Goal: Task Accomplishment & Management: Manage account settings

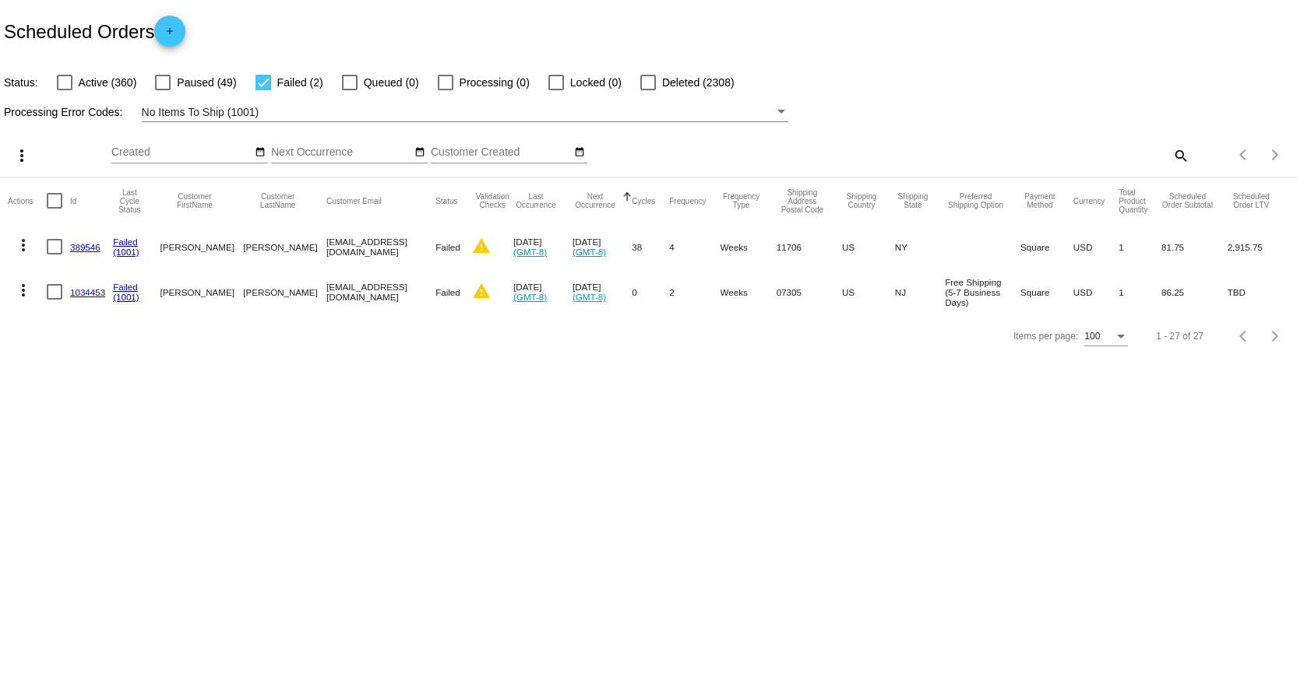
click at [1180, 156] on mat-icon "search" at bounding box center [1179, 155] width 19 height 24
click at [24, 290] on mat-icon "more_vert" at bounding box center [23, 290] width 19 height 19
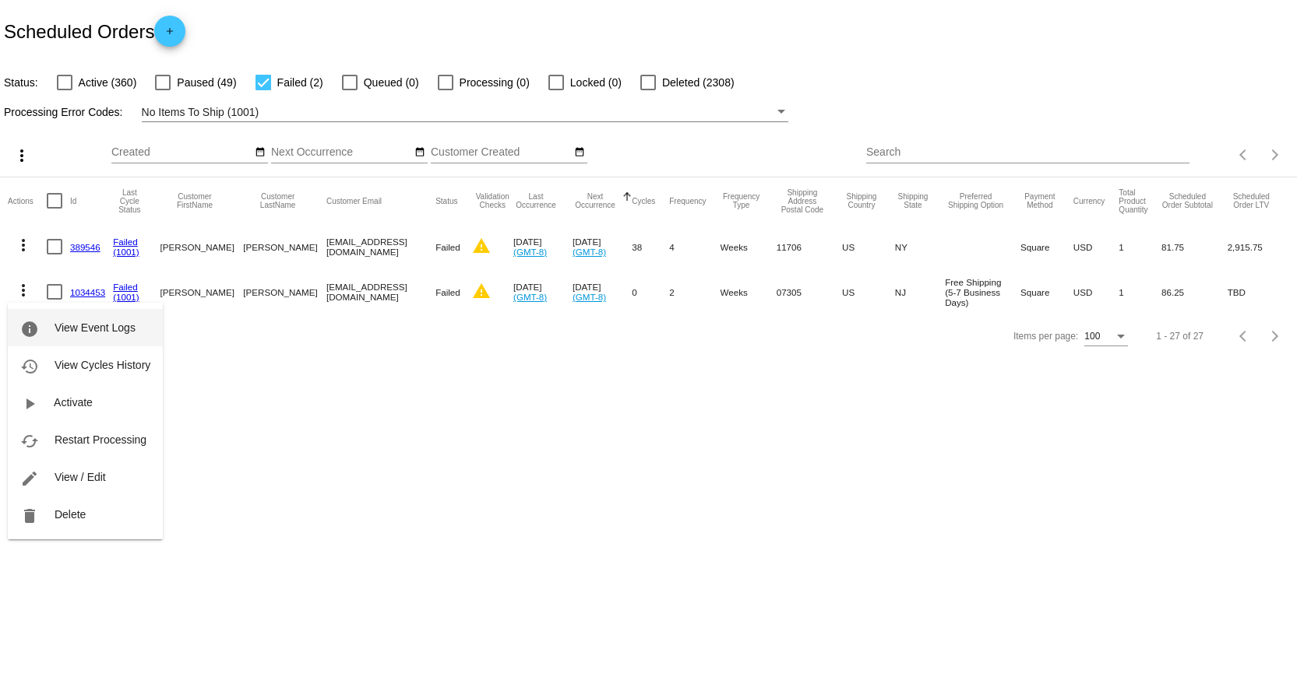
click at [85, 320] on button "info View Event Logs" at bounding box center [85, 327] width 155 height 37
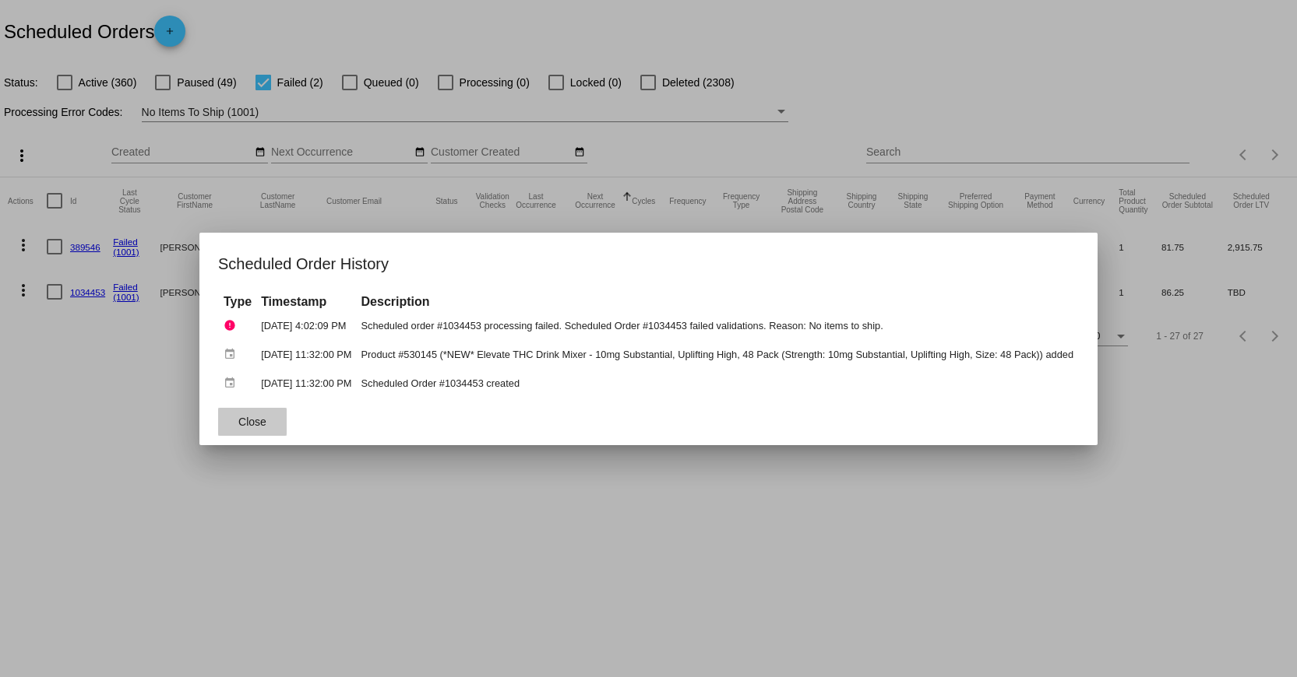
click at [237, 411] on button "Close" at bounding box center [252, 422] width 69 height 28
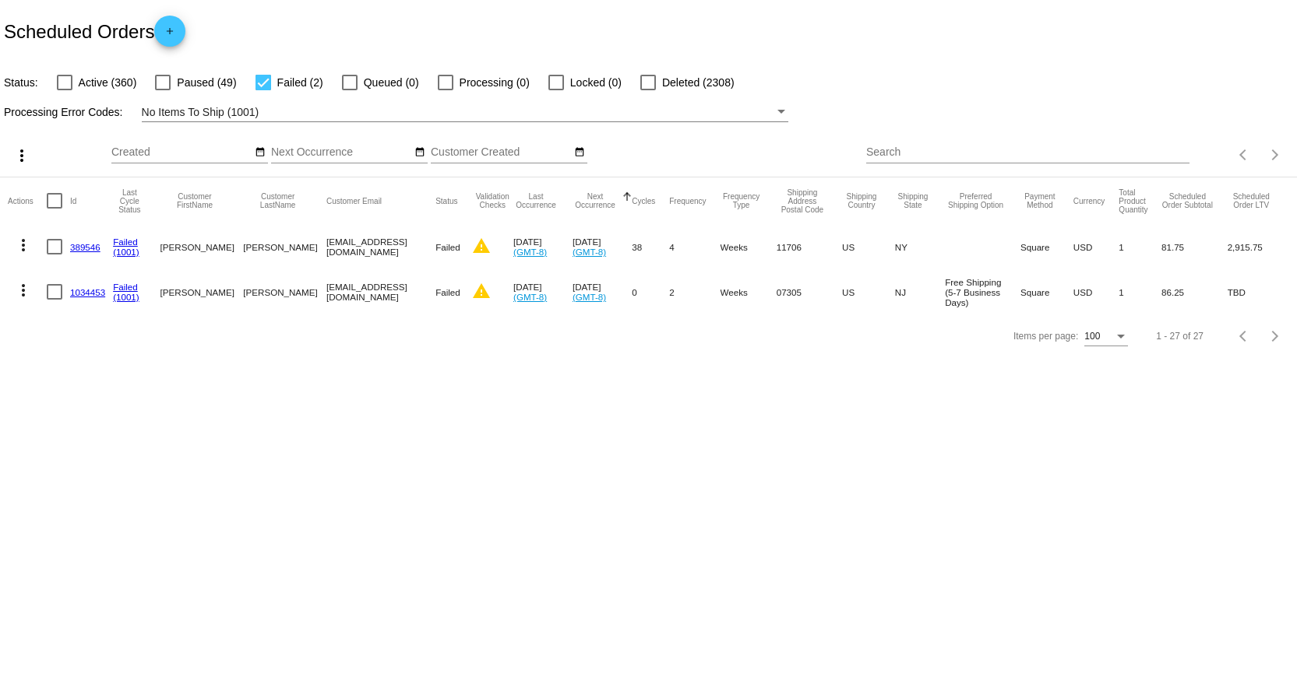
click at [76, 288] on link "1034453" at bounding box center [87, 292] width 35 height 10
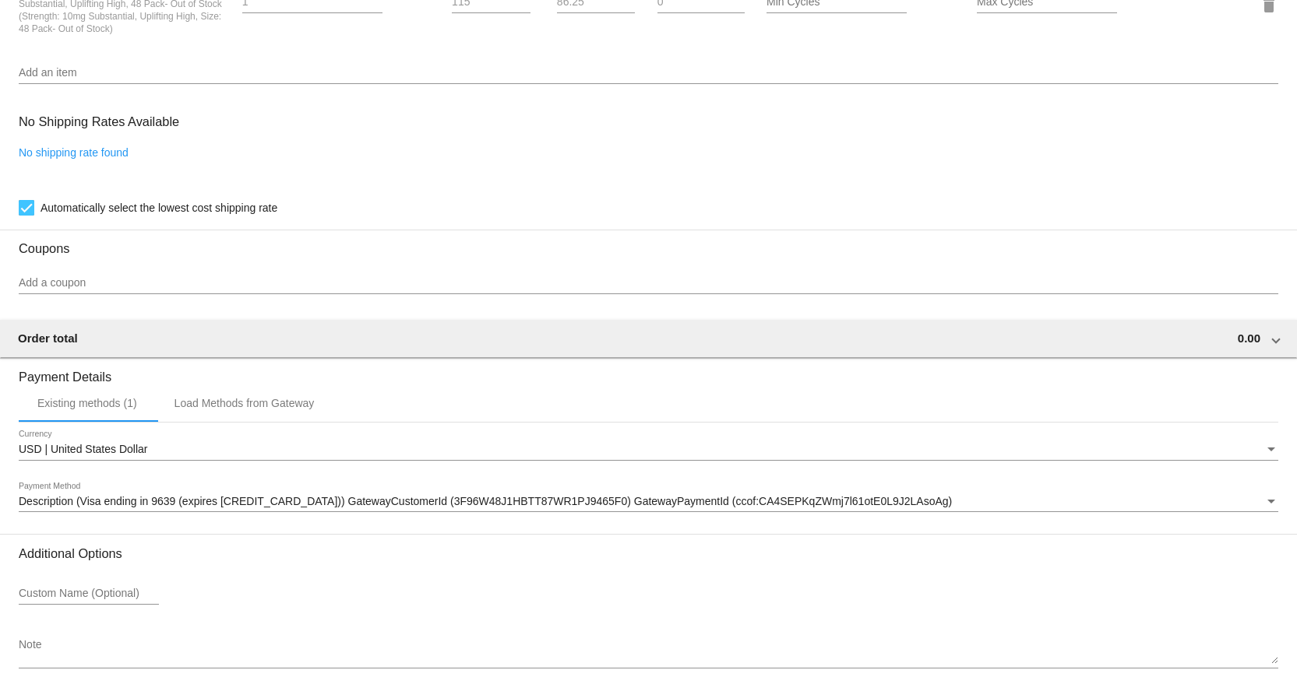
scroll to position [1313, 0]
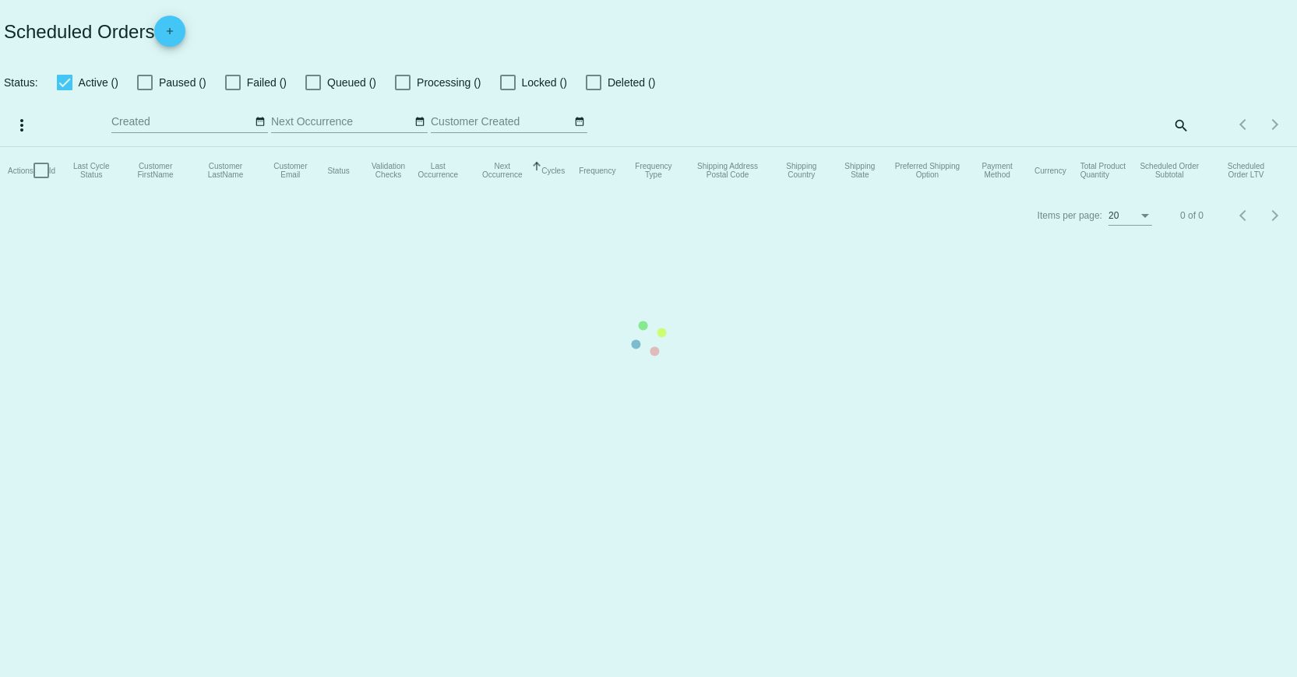
checkbox input "false"
checkbox input "true"
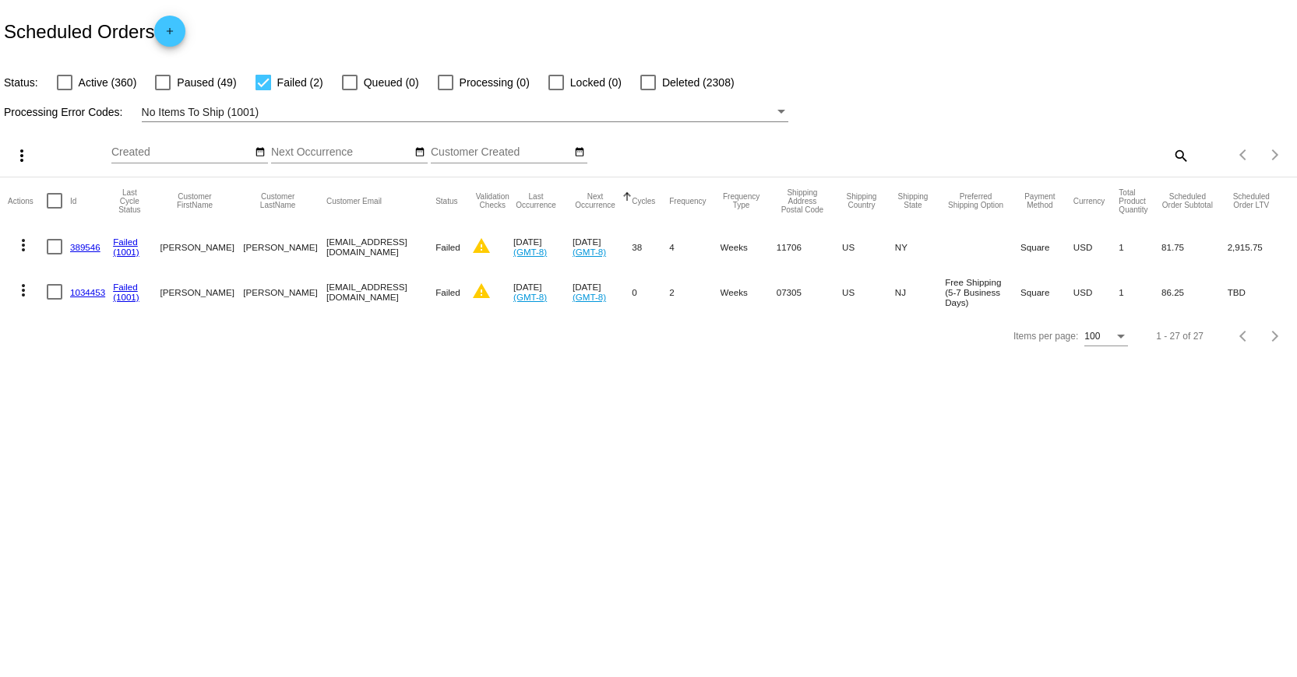
click at [1138, 160] on div "search" at bounding box center [1027, 155] width 323 height 24
click at [1178, 156] on mat-icon "search" at bounding box center [1179, 155] width 19 height 24
click at [1103, 154] on input "Search" at bounding box center [1027, 152] width 323 height 12
paste input "1034252"
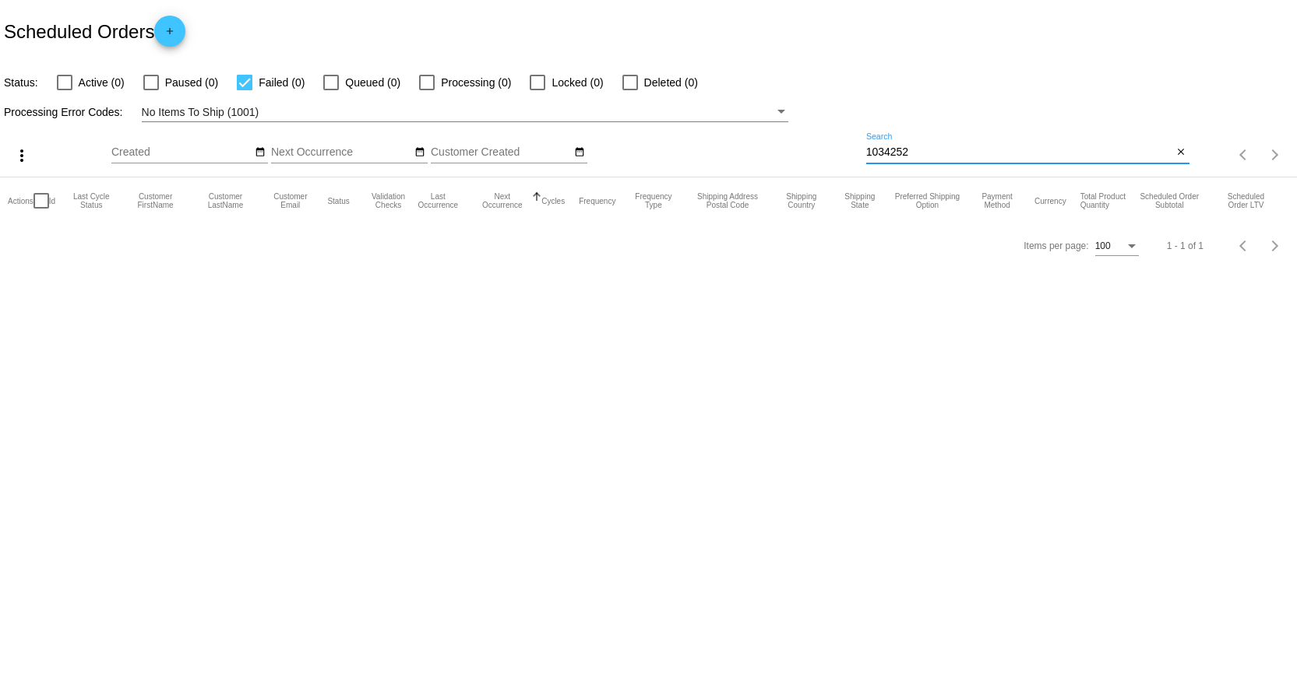
type input "1034252"
click at [153, 76] on div at bounding box center [151, 83] width 16 height 16
click at [151, 90] on input "Paused (0)" at bounding box center [150, 90] width 1 height 1
checkbox input "true"
click at [71, 79] on div at bounding box center [65, 83] width 16 height 16
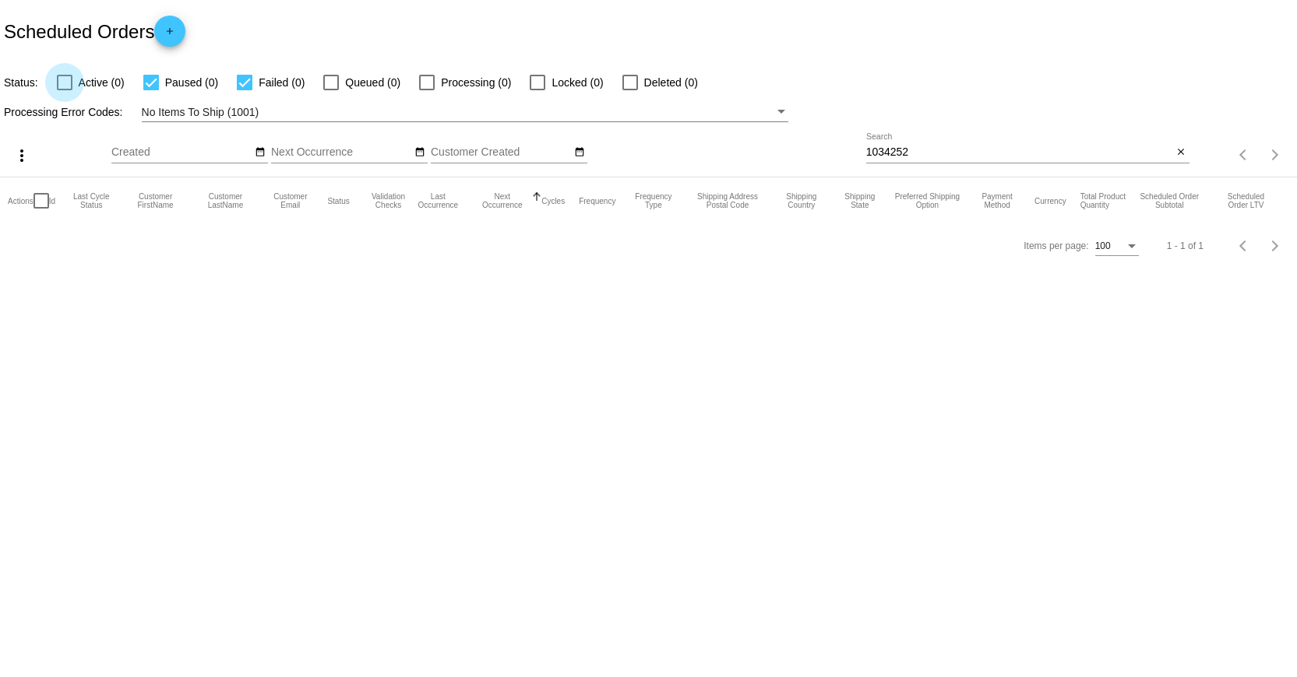
click at [65, 90] on input "Active (0)" at bounding box center [64, 90] width 1 height 1
checkbox input "true"
click at [687, 115] on div "No Items To Ship (1001)" at bounding box center [458, 112] width 632 height 19
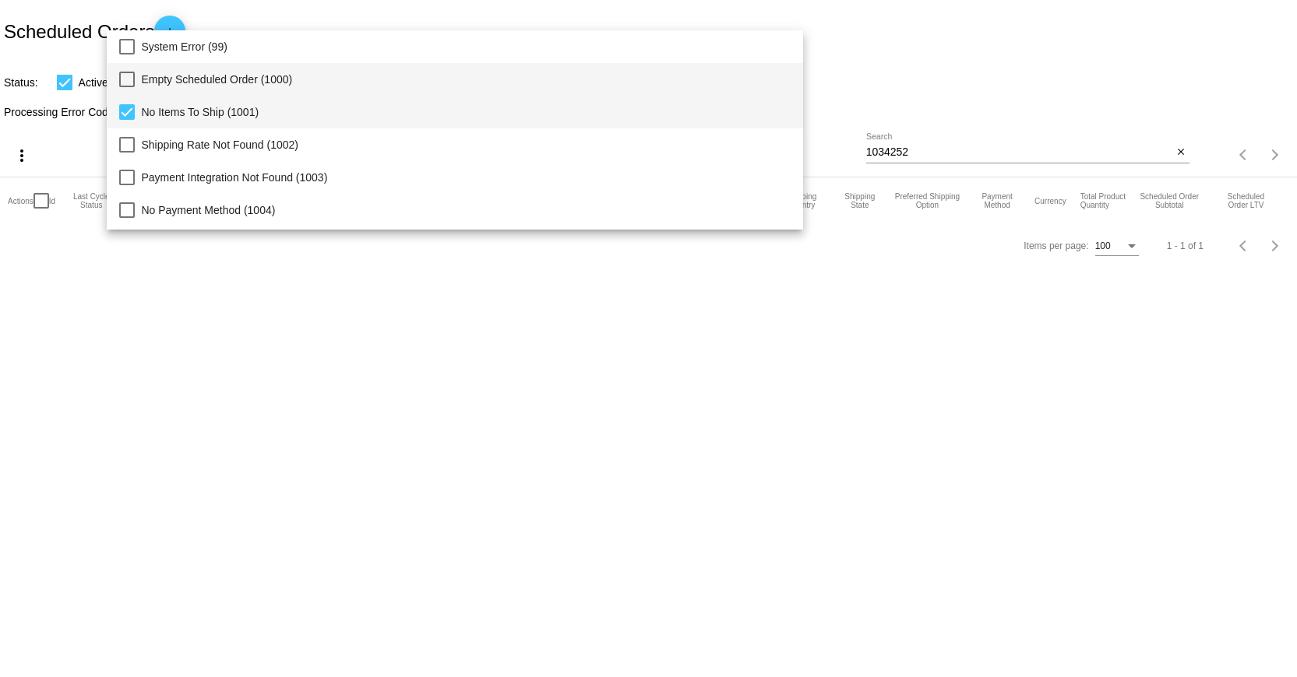
click at [128, 76] on mat-pseudo-checkbox at bounding box center [127, 80] width 16 height 16
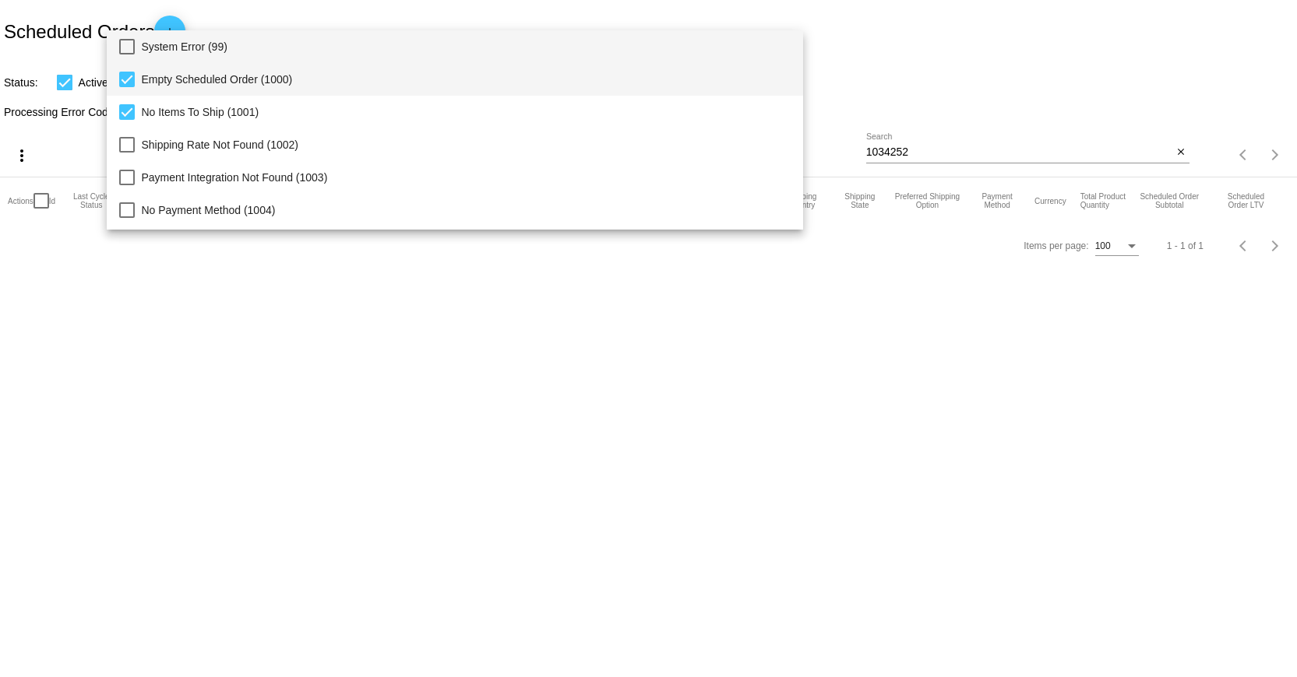
click at [128, 58] on mat-option "System Error (99)" at bounding box center [455, 46] width 696 height 33
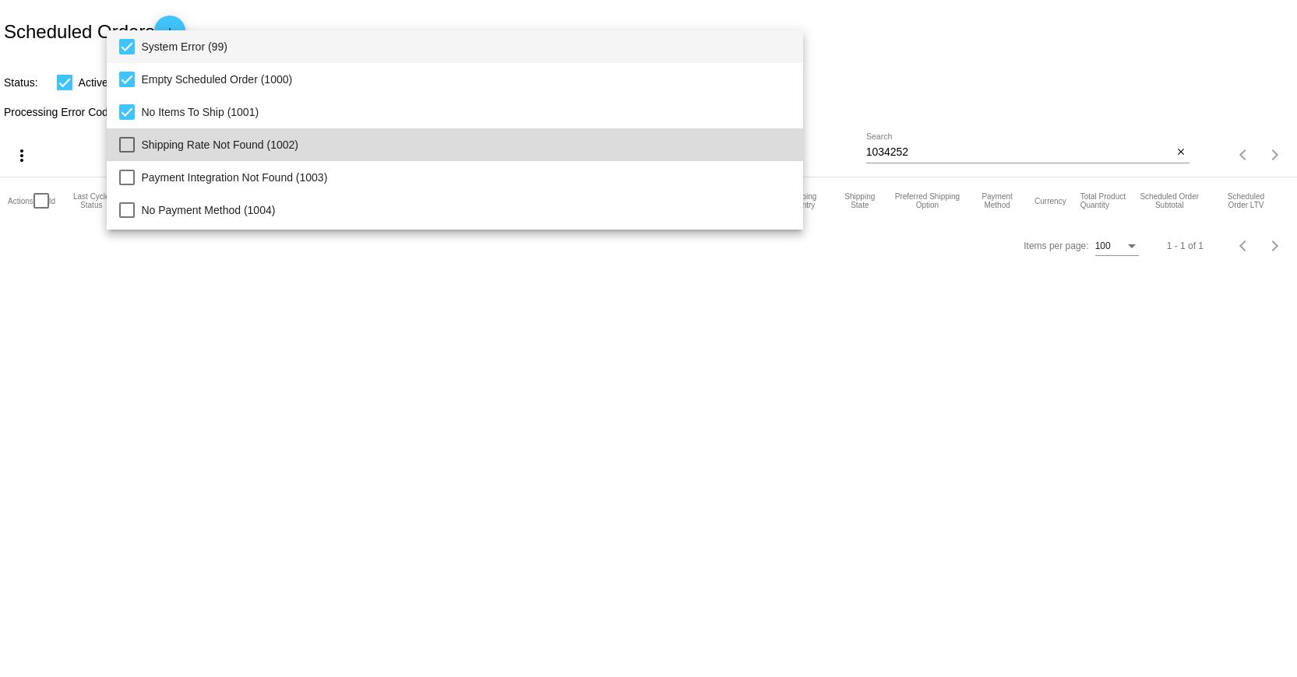
click at [121, 145] on mat-pseudo-checkbox at bounding box center [127, 145] width 16 height 16
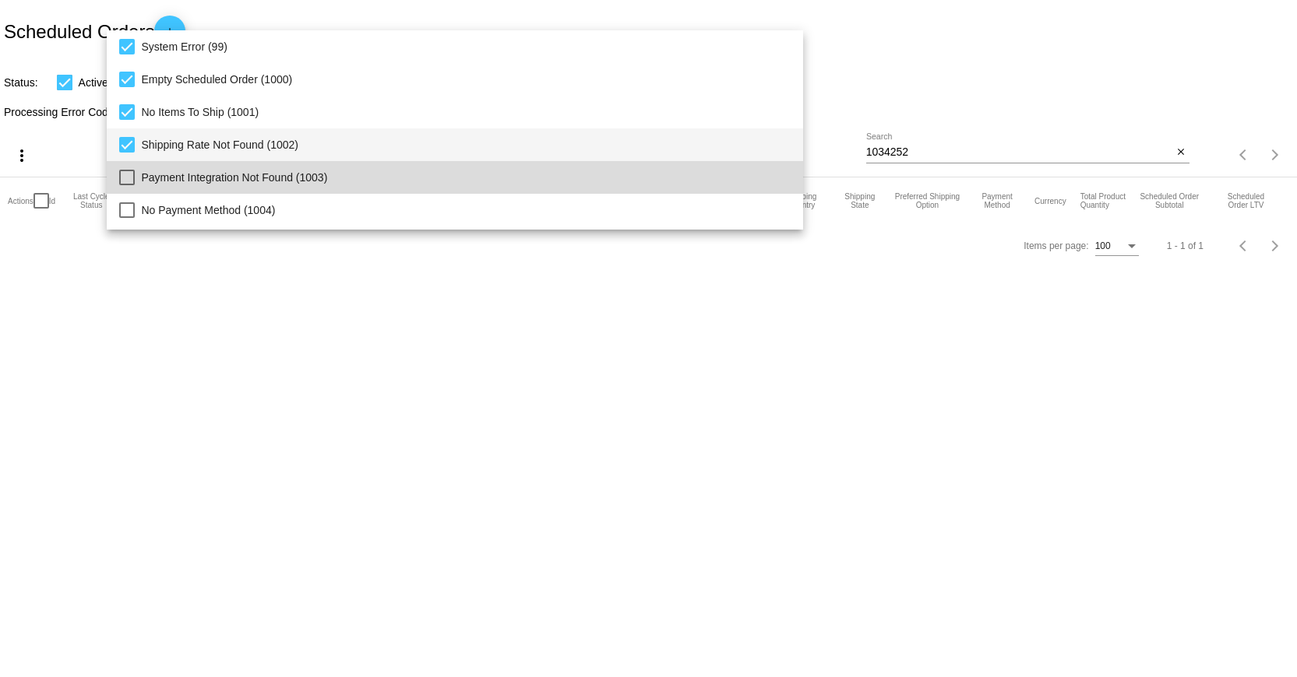
click at [132, 185] on mat-option "Payment Integration Not Found (1003)" at bounding box center [455, 177] width 696 height 33
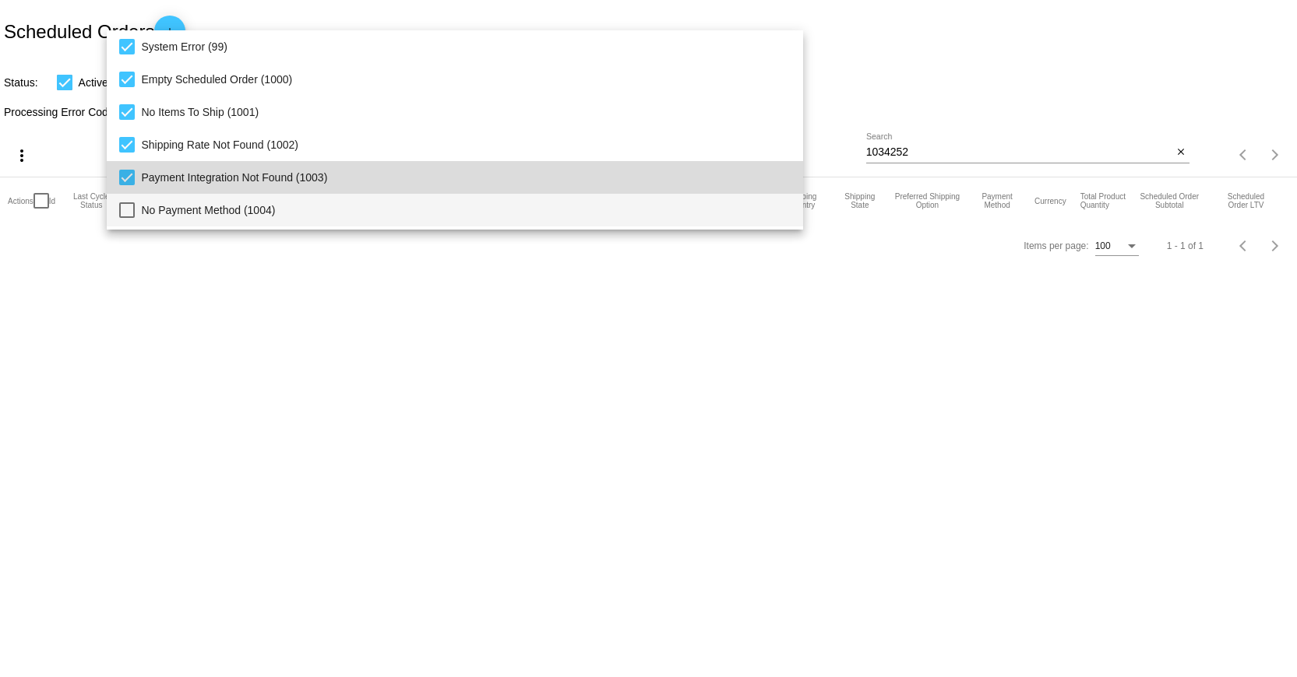
click at [132, 220] on mat-option "No Payment Method (1004)" at bounding box center [455, 210] width 696 height 33
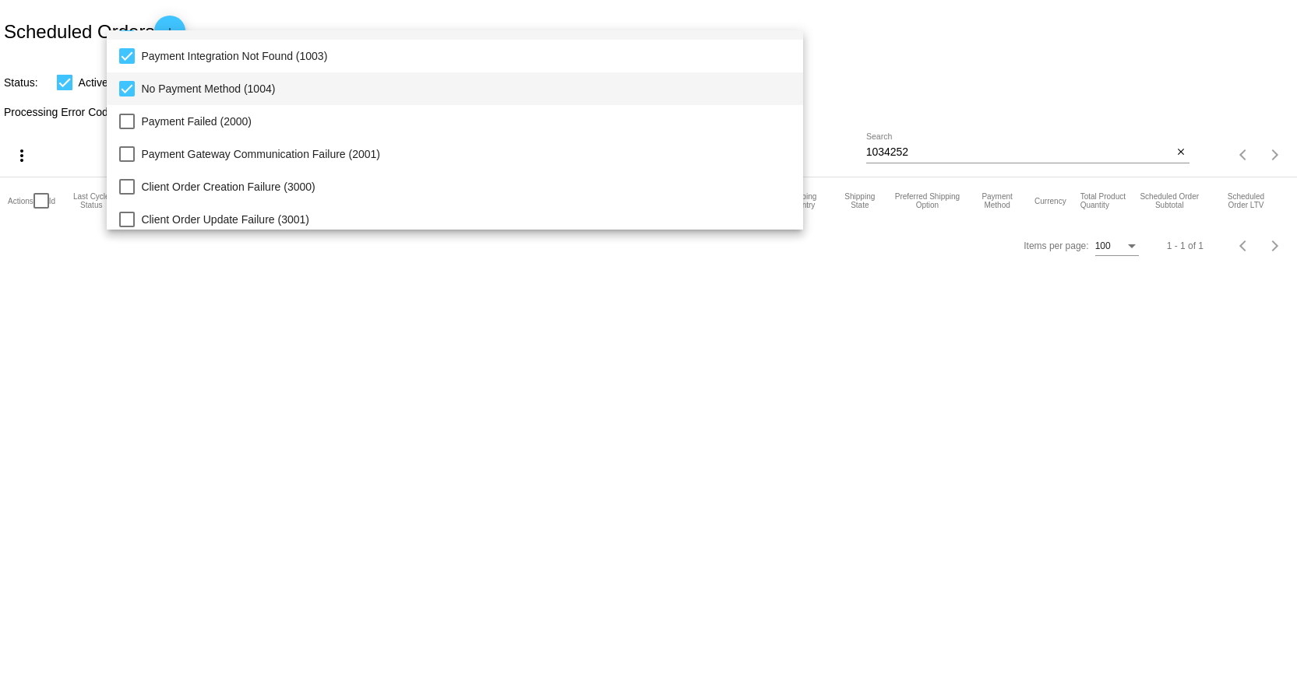
scroll to position [160, 0]
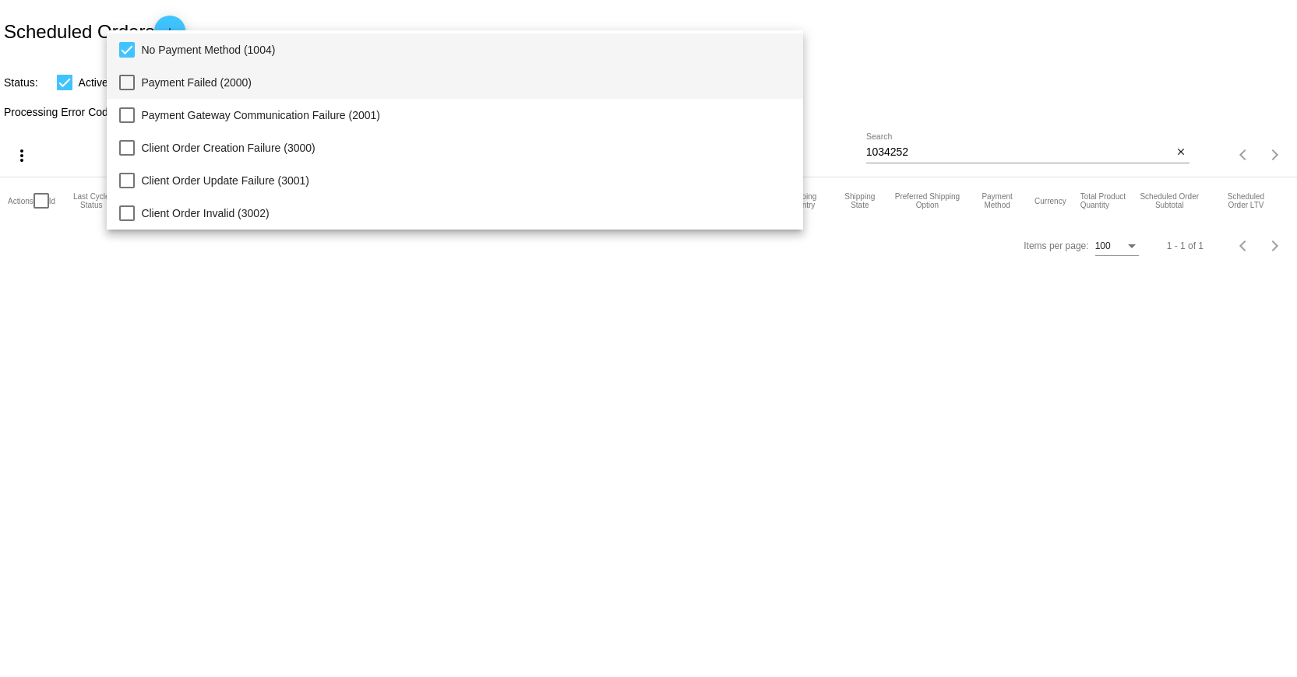
click at [129, 81] on mat-pseudo-checkbox at bounding box center [127, 83] width 16 height 16
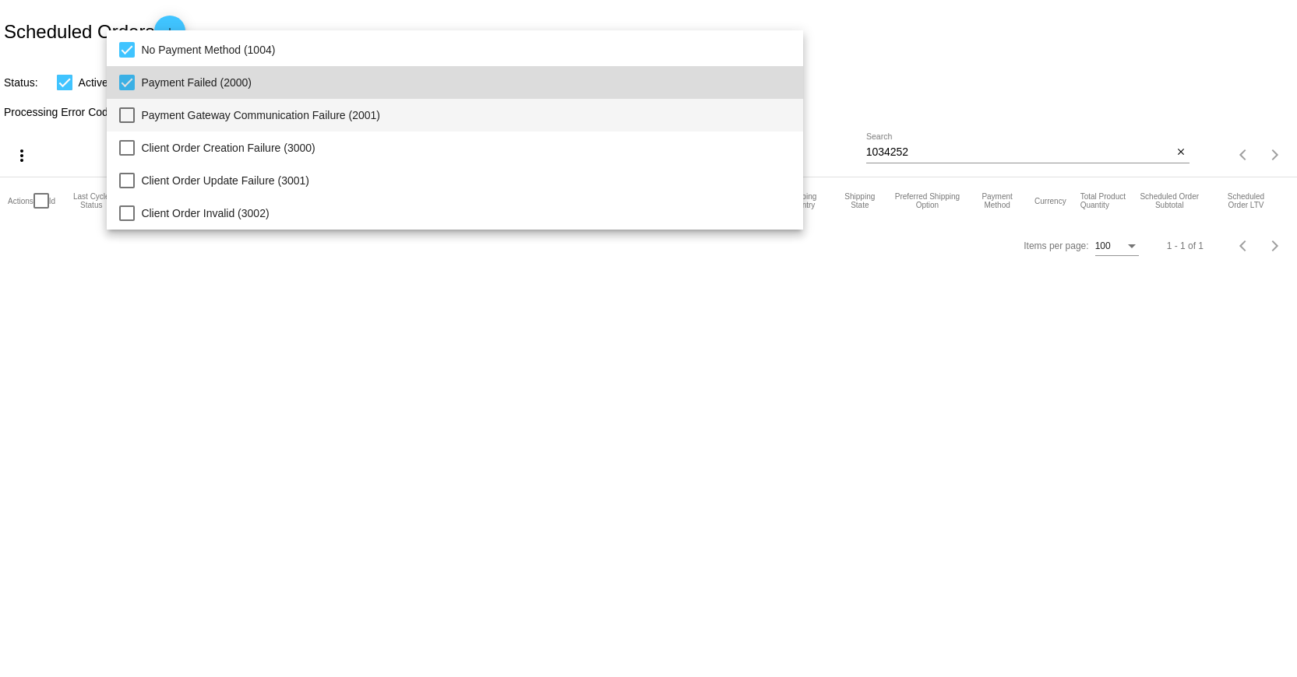
click at [125, 112] on mat-pseudo-checkbox at bounding box center [127, 115] width 16 height 16
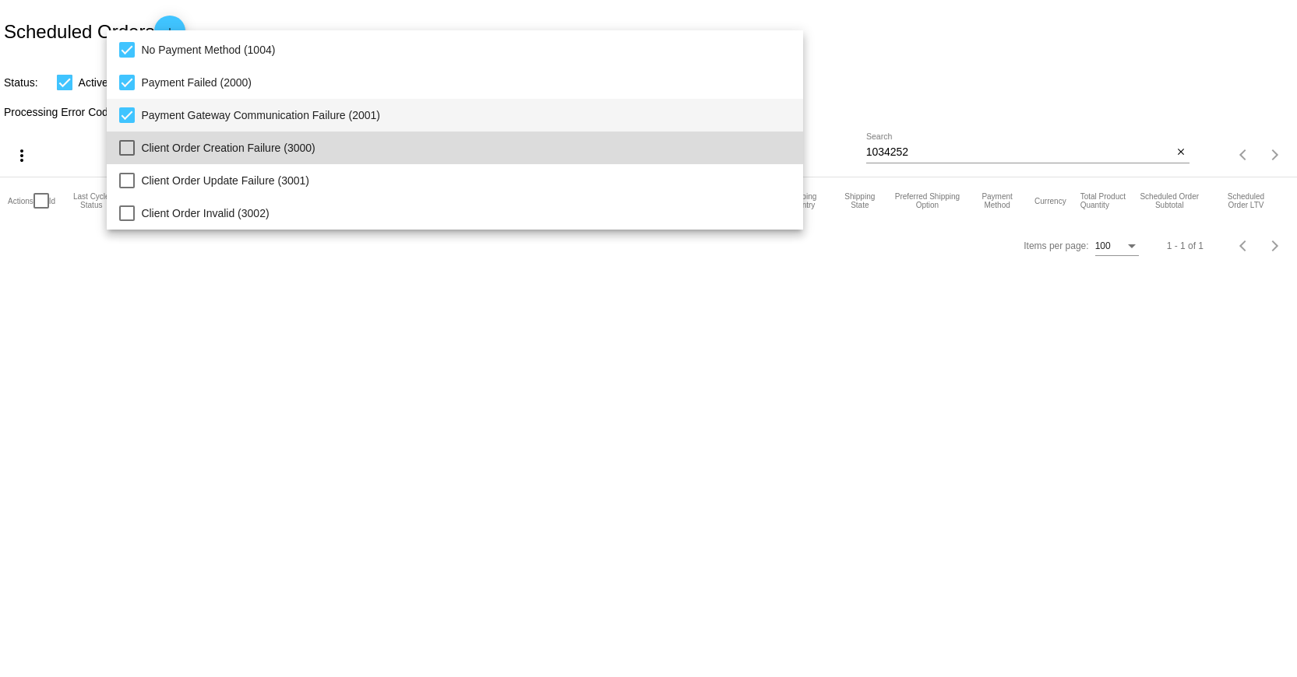
click at [129, 148] on mat-pseudo-checkbox at bounding box center [127, 148] width 16 height 16
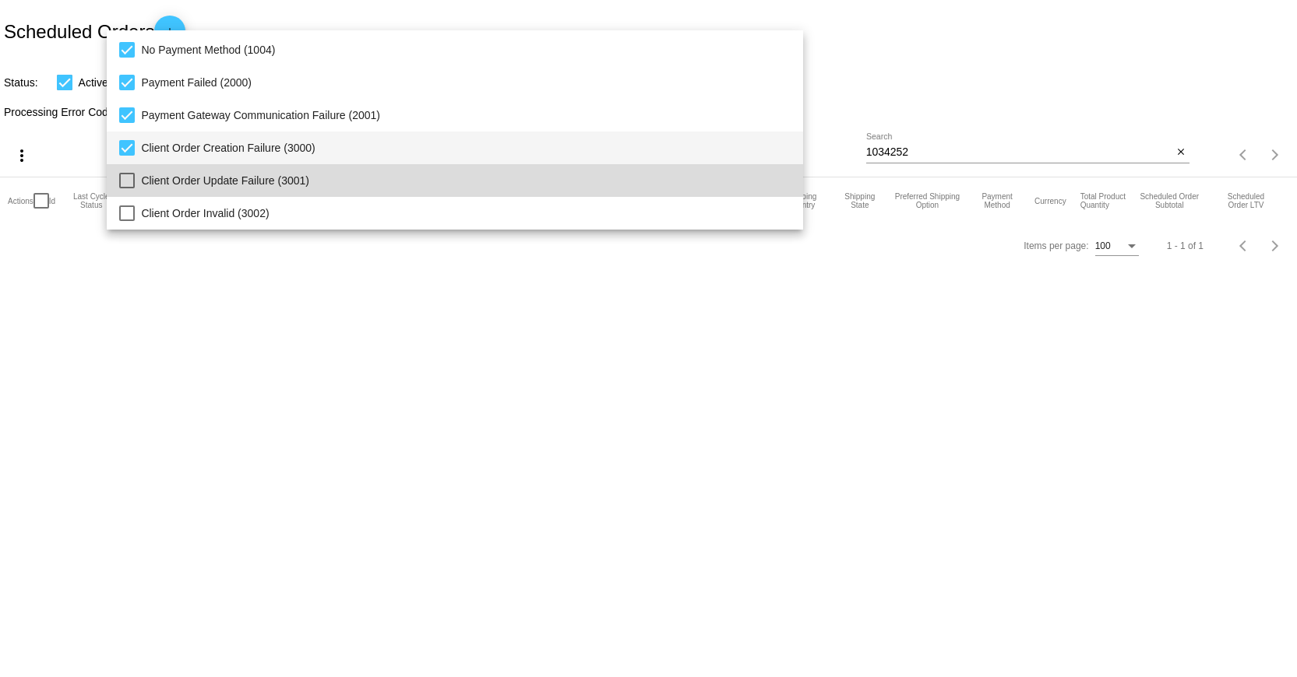
click at [128, 179] on mat-pseudo-checkbox at bounding box center [127, 181] width 16 height 16
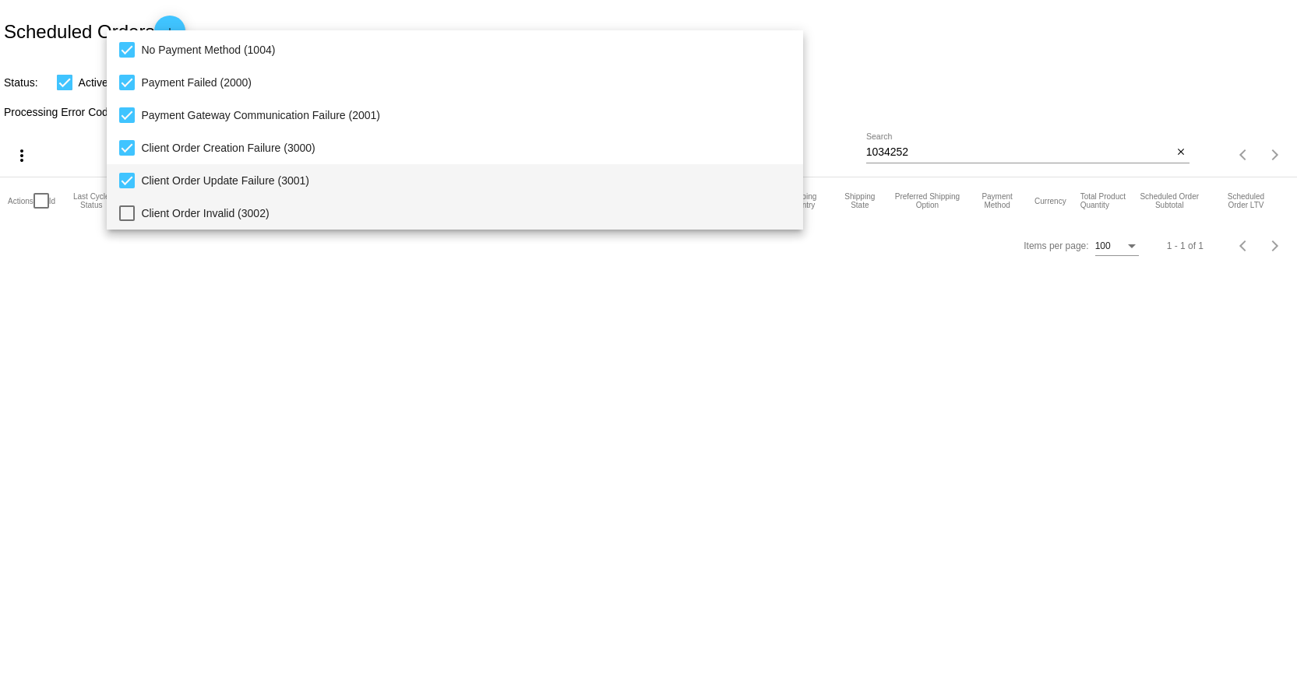
click at [125, 205] on mat-option "Client Order Invalid (3002)" at bounding box center [455, 213] width 696 height 33
click at [904, 85] on div at bounding box center [648, 338] width 1297 height 677
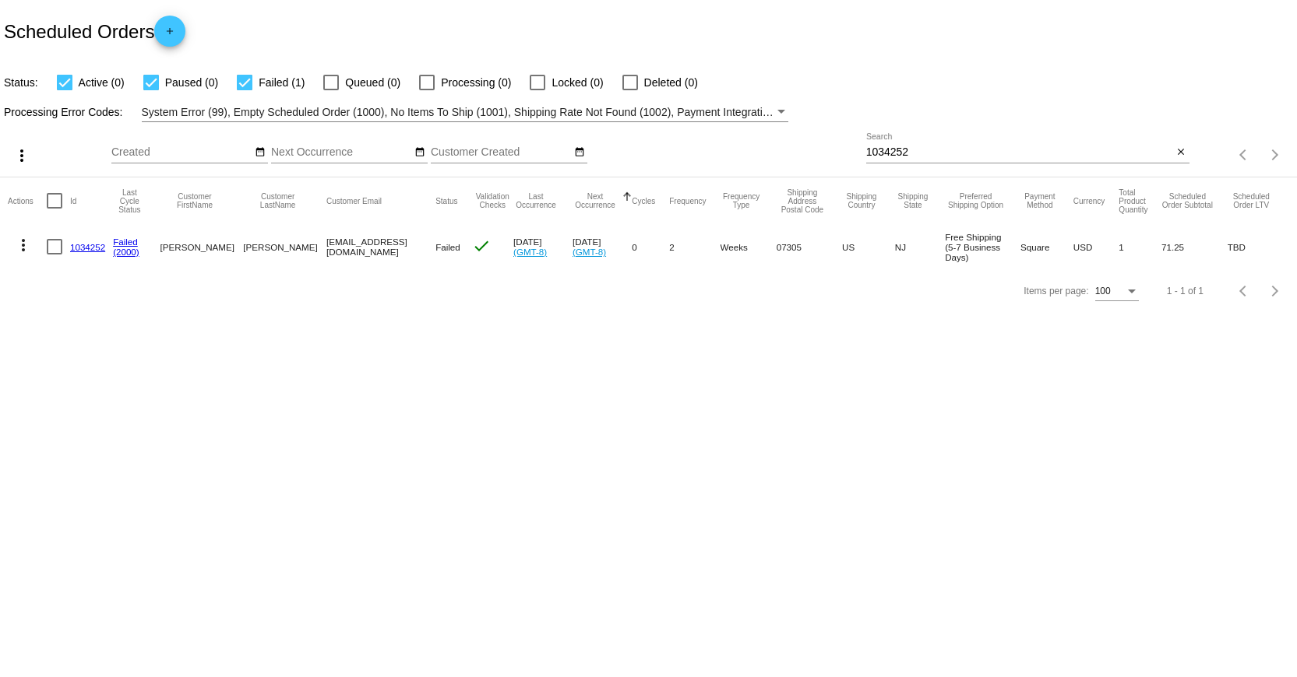
click at [18, 248] on mat-icon "more_vert" at bounding box center [23, 245] width 19 height 19
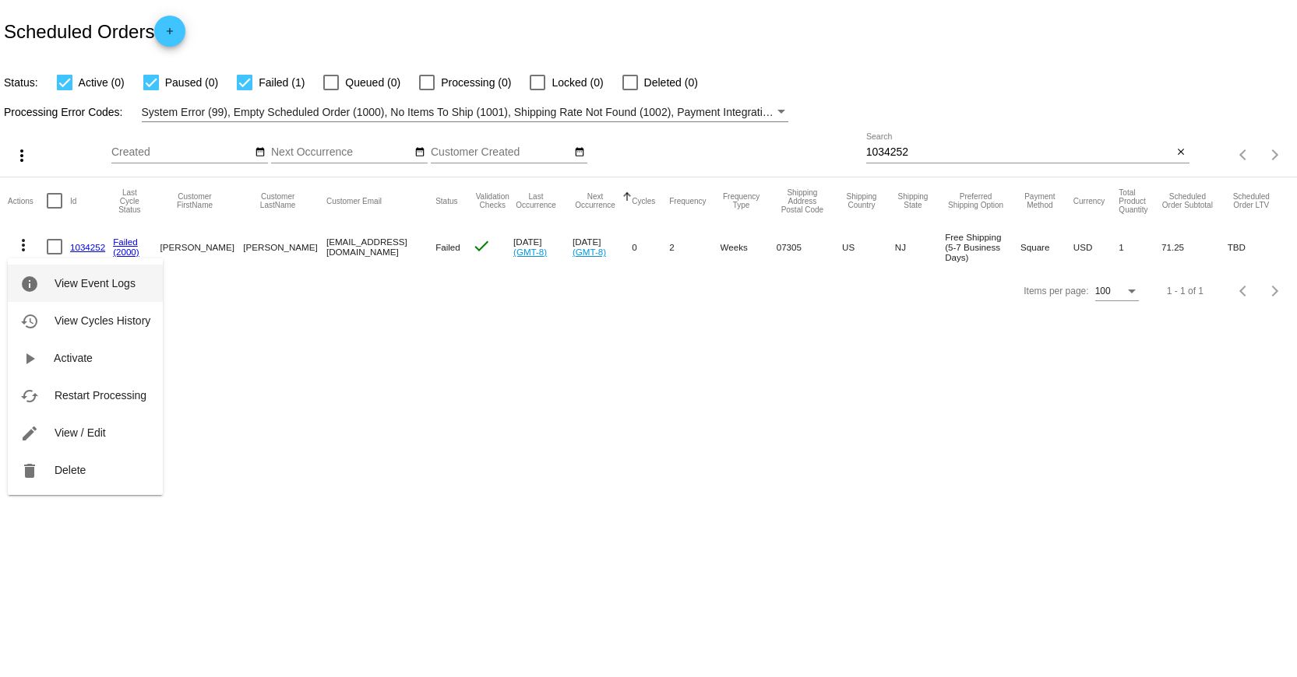
click at [57, 282] on span "View Event Logs" at bounding box center [95, 283] width 81 height 12
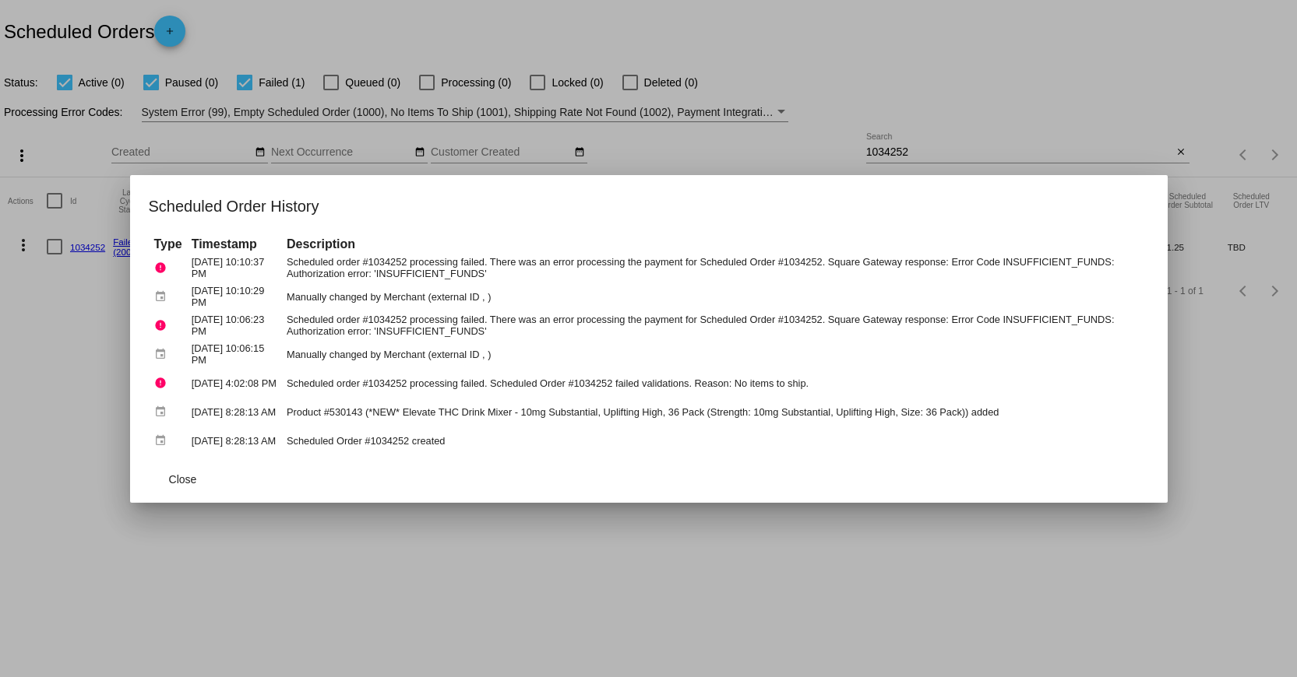
click at [228, 527] on div at bounding box center [648, 338] width 1297 height 677
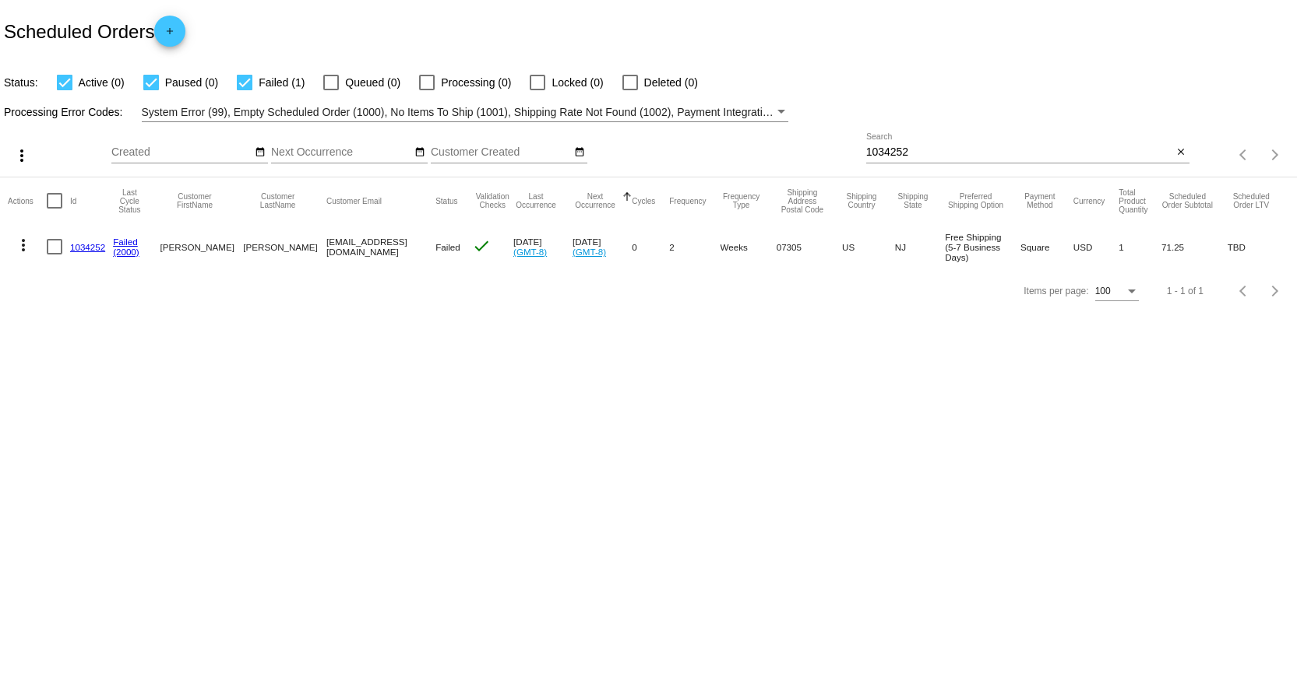
click at [93, 247] on link "1034252" at bounding box center [87, 247] width 35 height 10
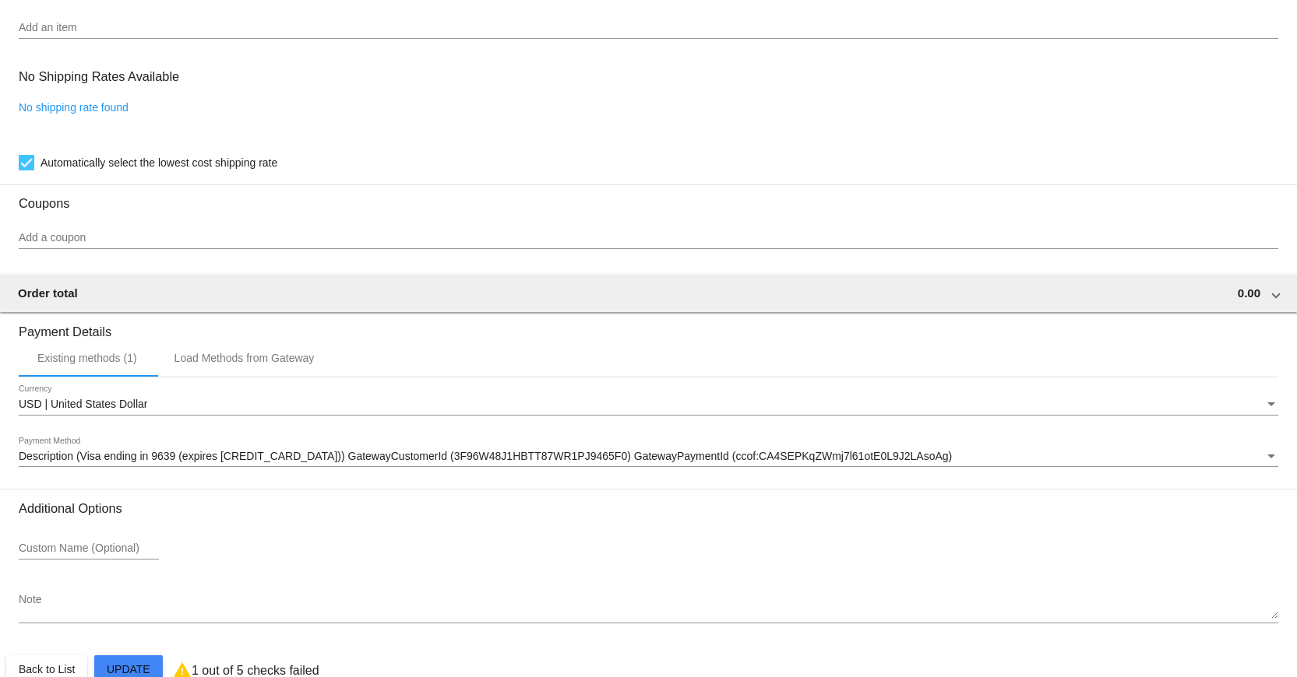
scroll to position [1313, 0]
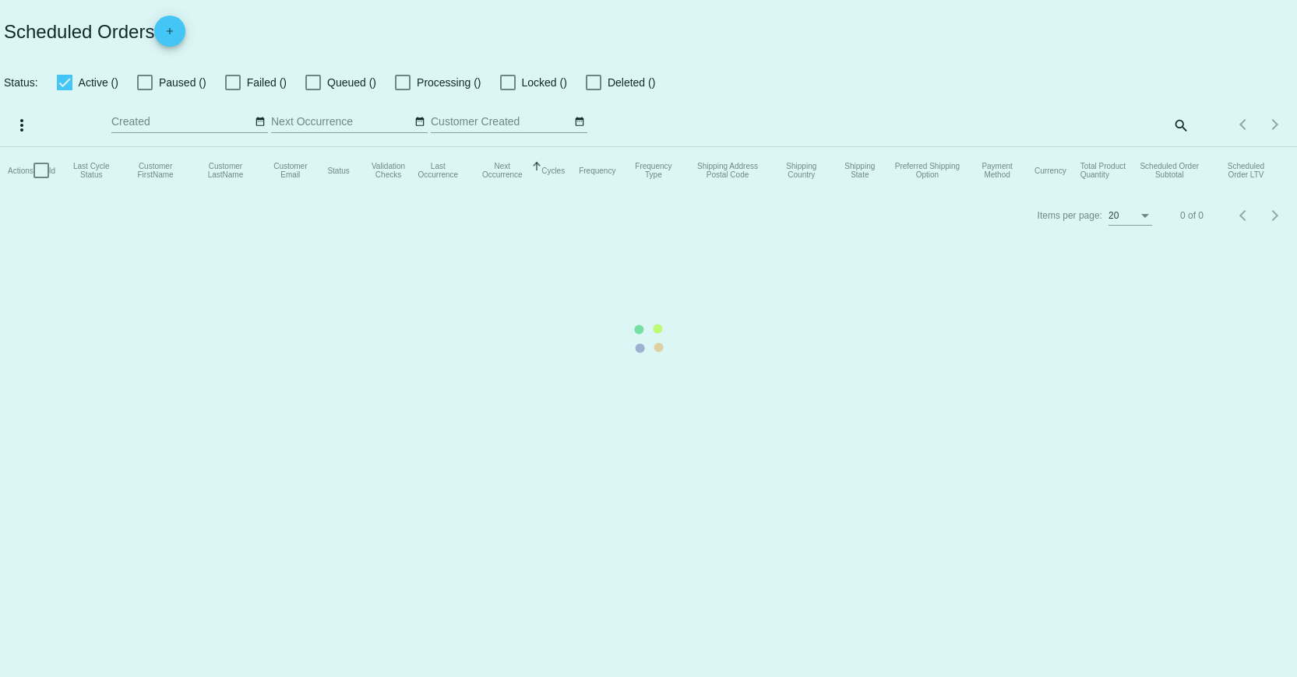
checkbox input "true"
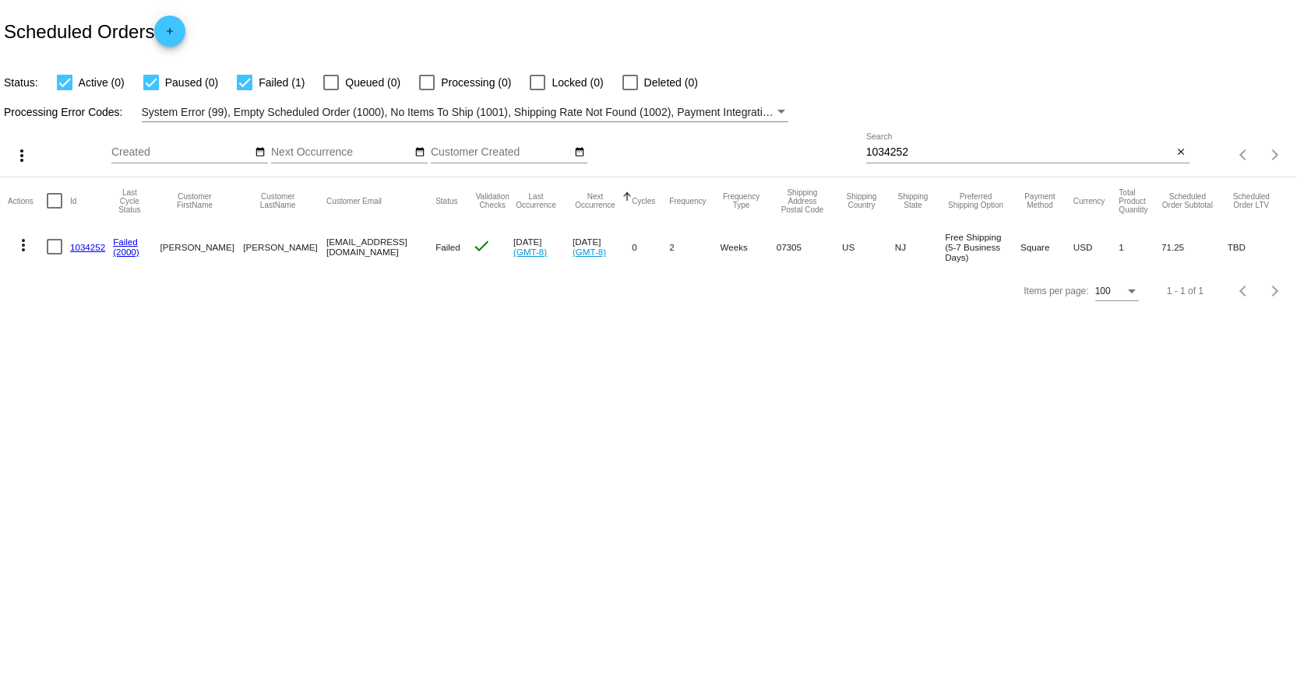
click at [874, 156] on input "1034252" at bounding box center [1019, 152] width 307 height 12
paste input "453"
type input "1034453"
click at [74, 248] on link "1034453" at bounding box center [87, 247] width 35 height 10
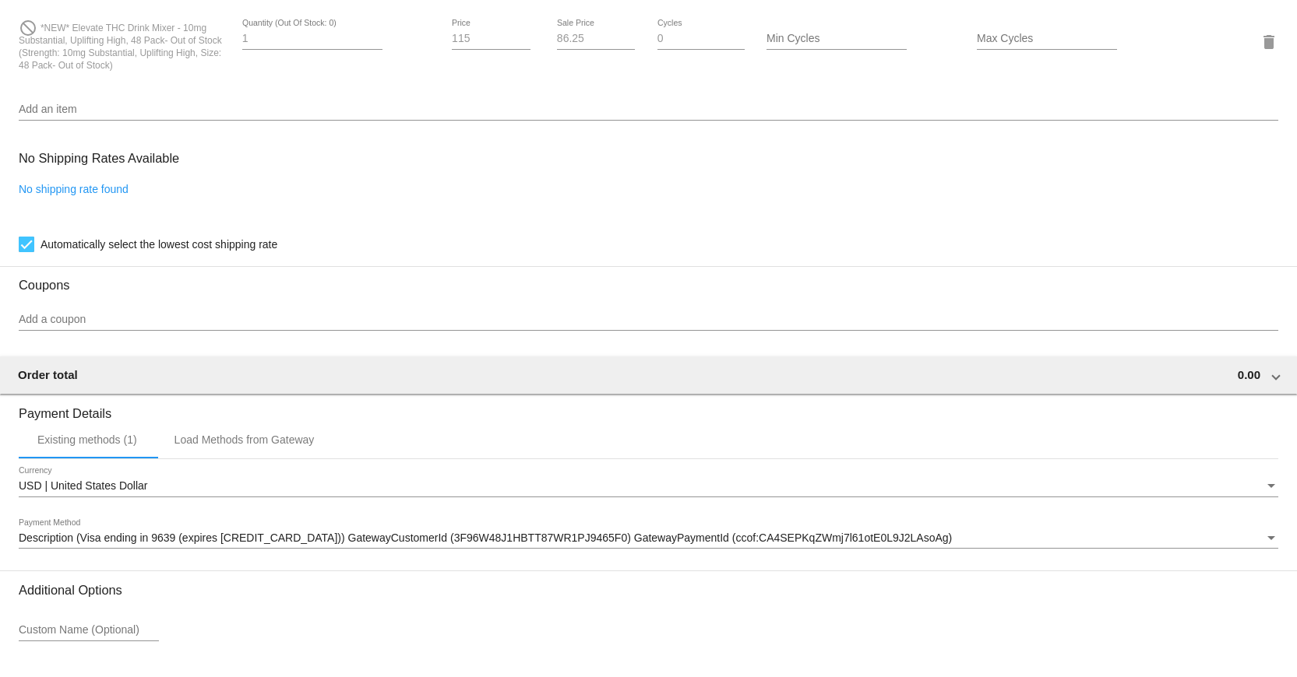
scroll to position [1282, 0]
